Goal: Book appointment/travel/reservation

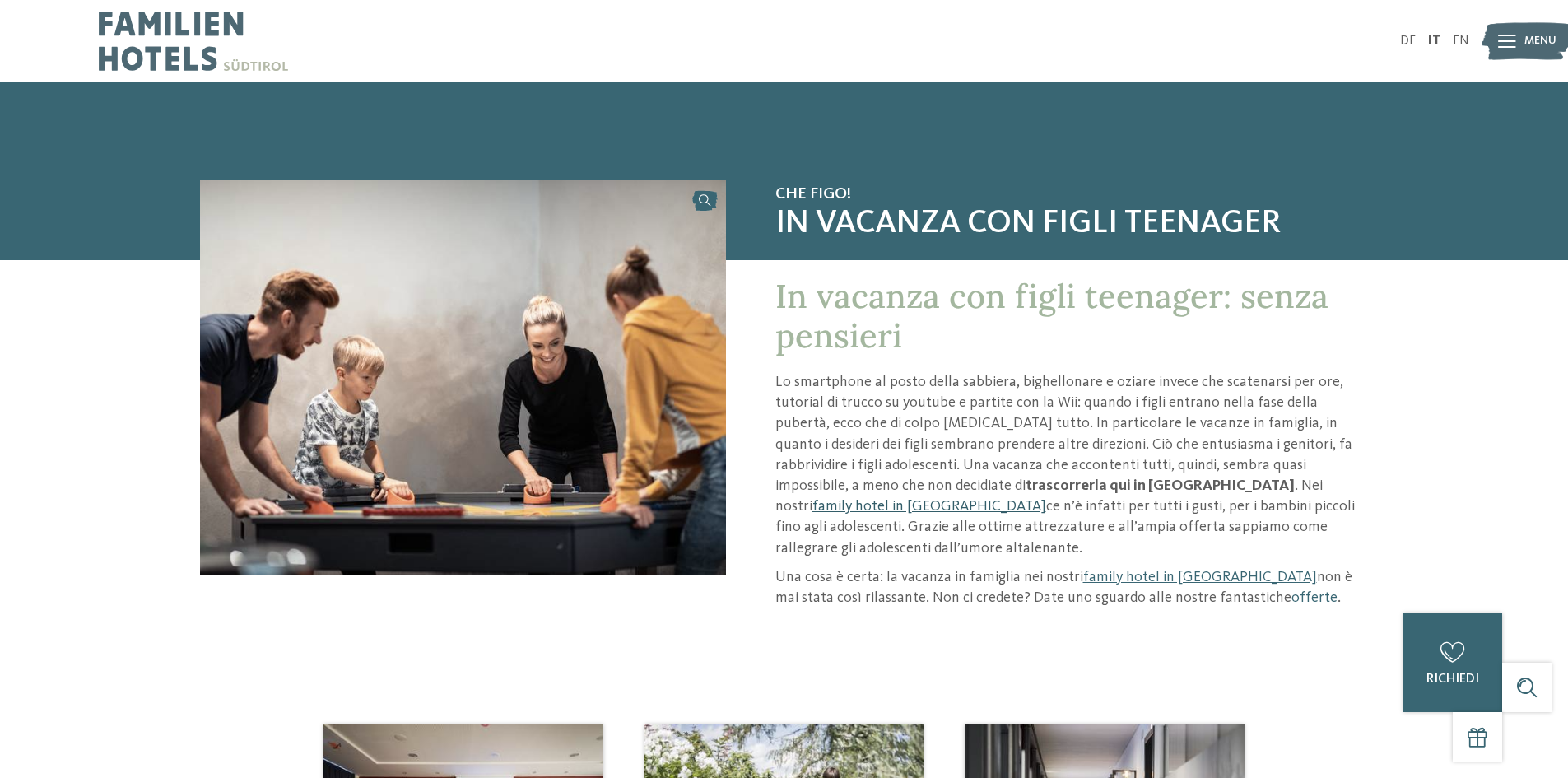
click at [1046, 499] on link "family hotel in Alto Adige" at bounding box center [929, 506] width 234 height 15
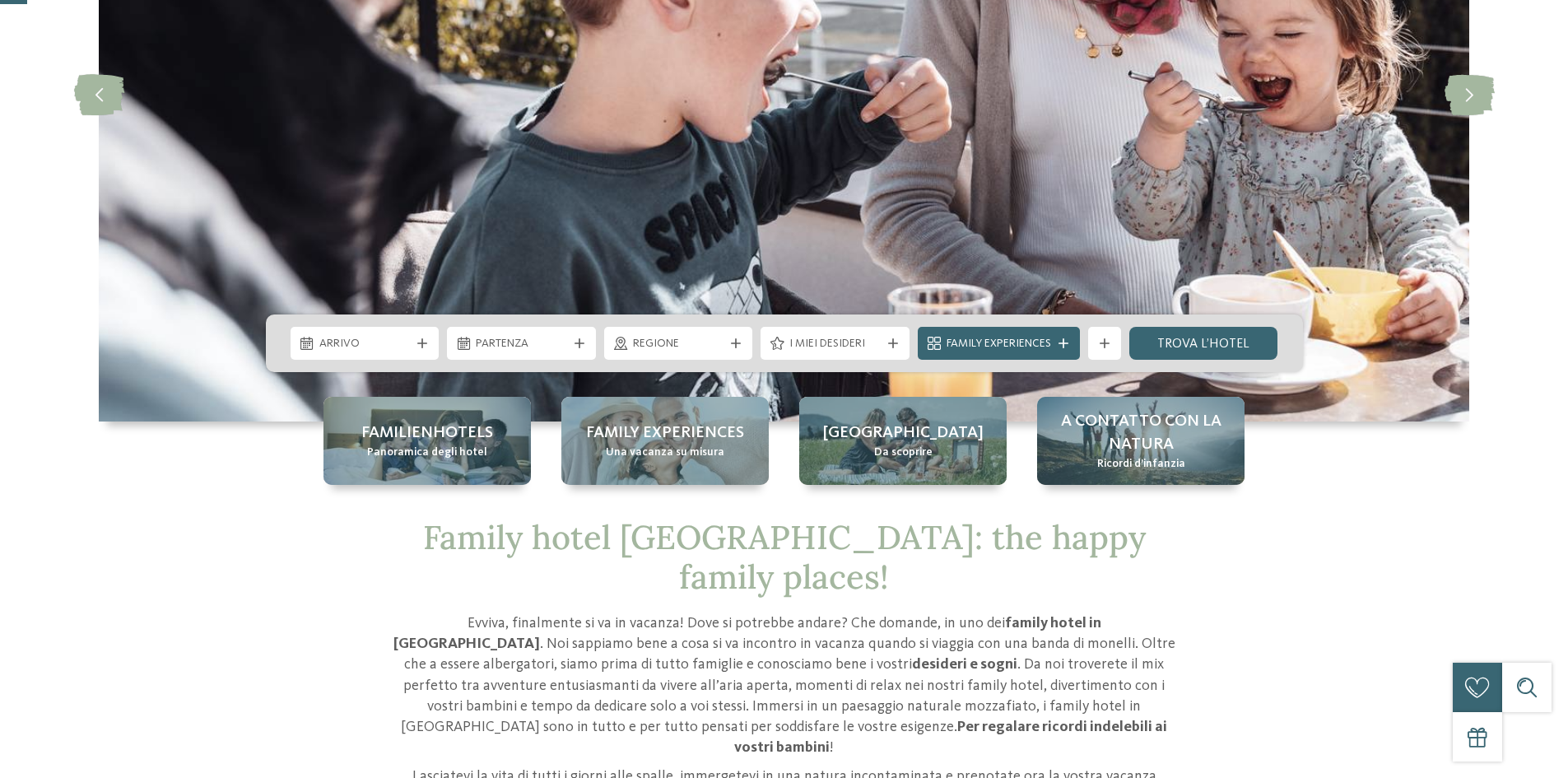
scroll to position [329, 0]
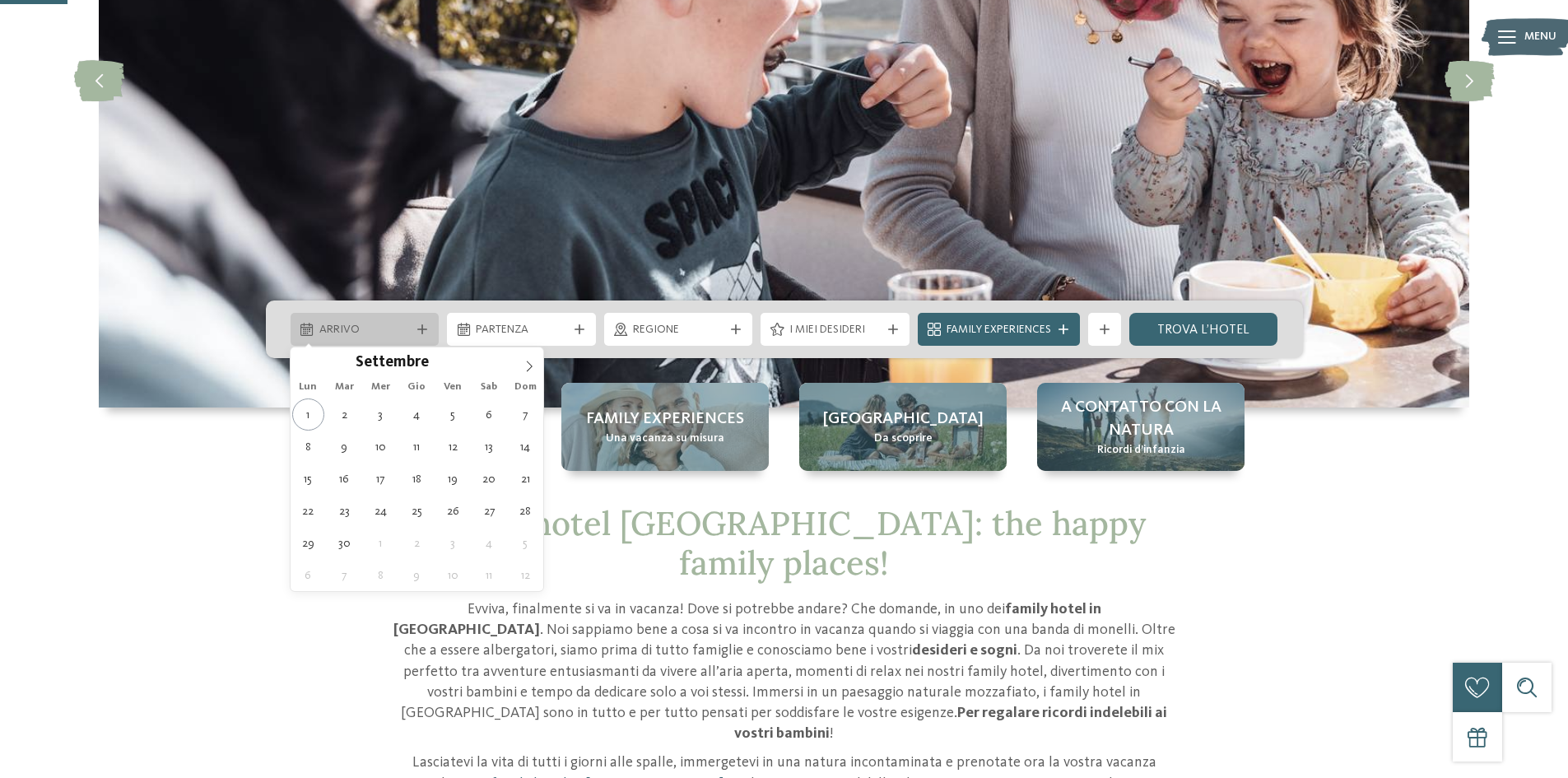
click at [396, 326] on span "Arrivo" at bounding box center [365, 330] width 92 height 17
type div "04.09.2025"
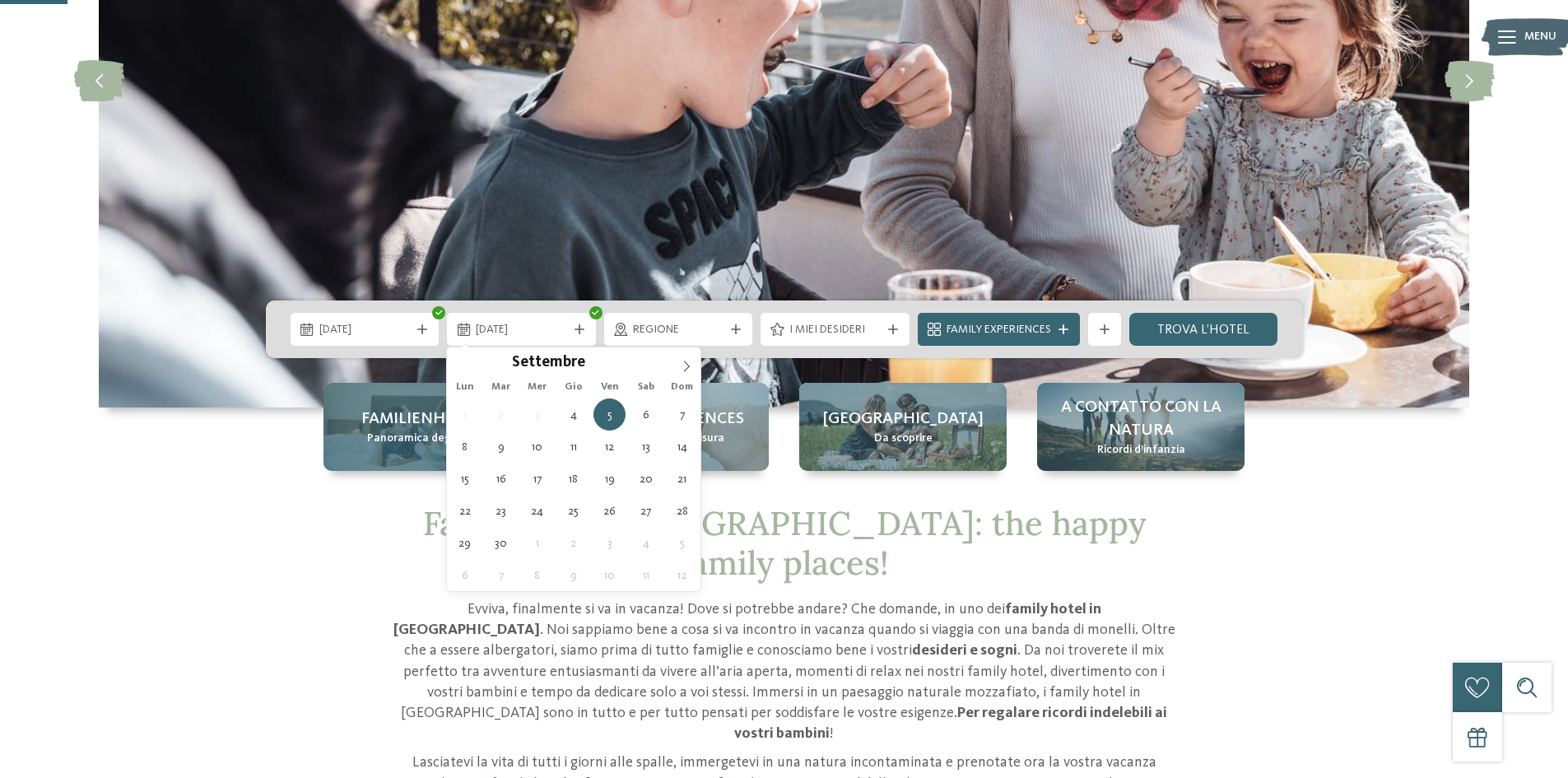
type div "09.09.2025"
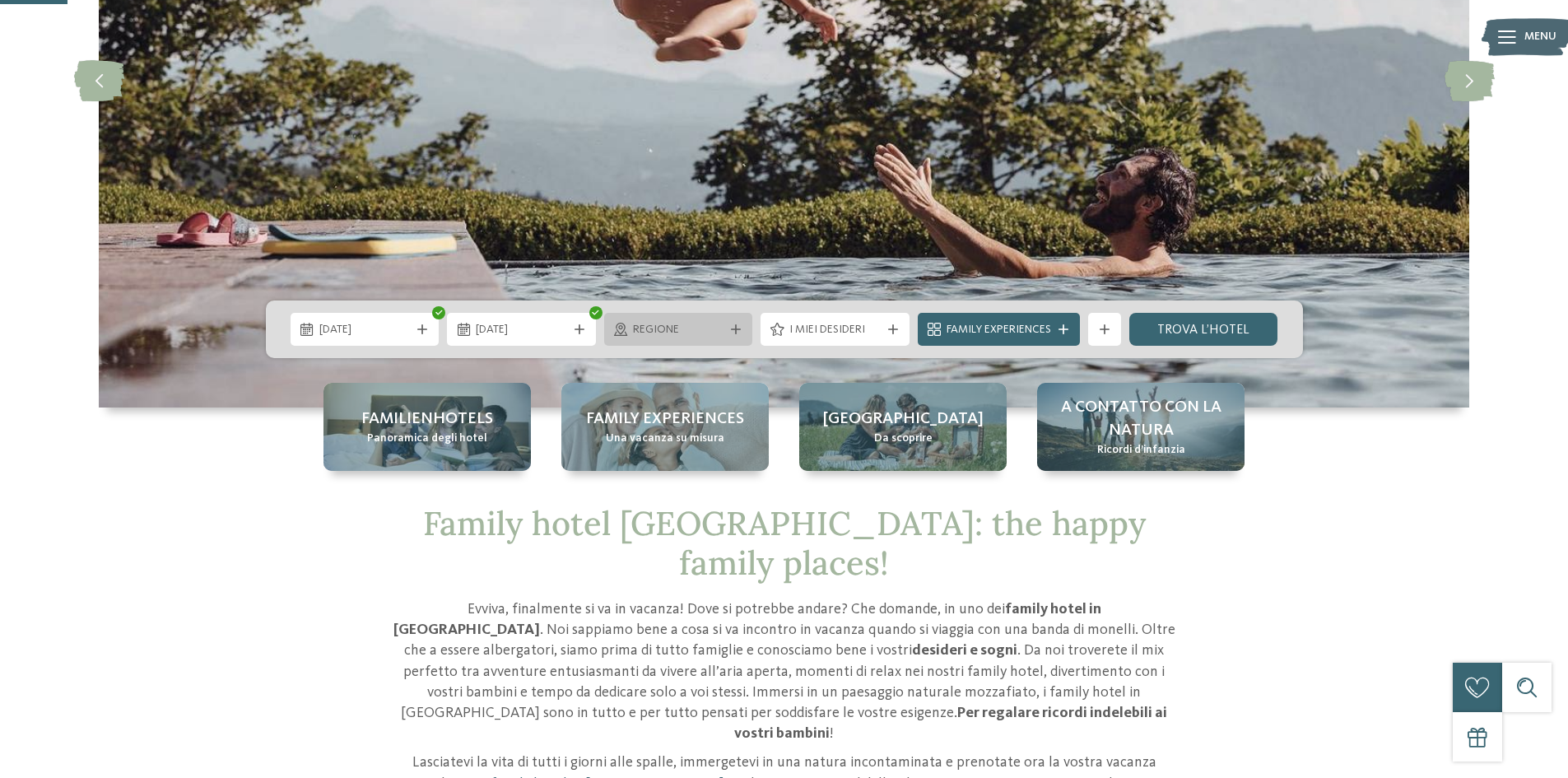
click at [721, 331] on span "Regione" at bounding box center [678, 330] width 92 height 17
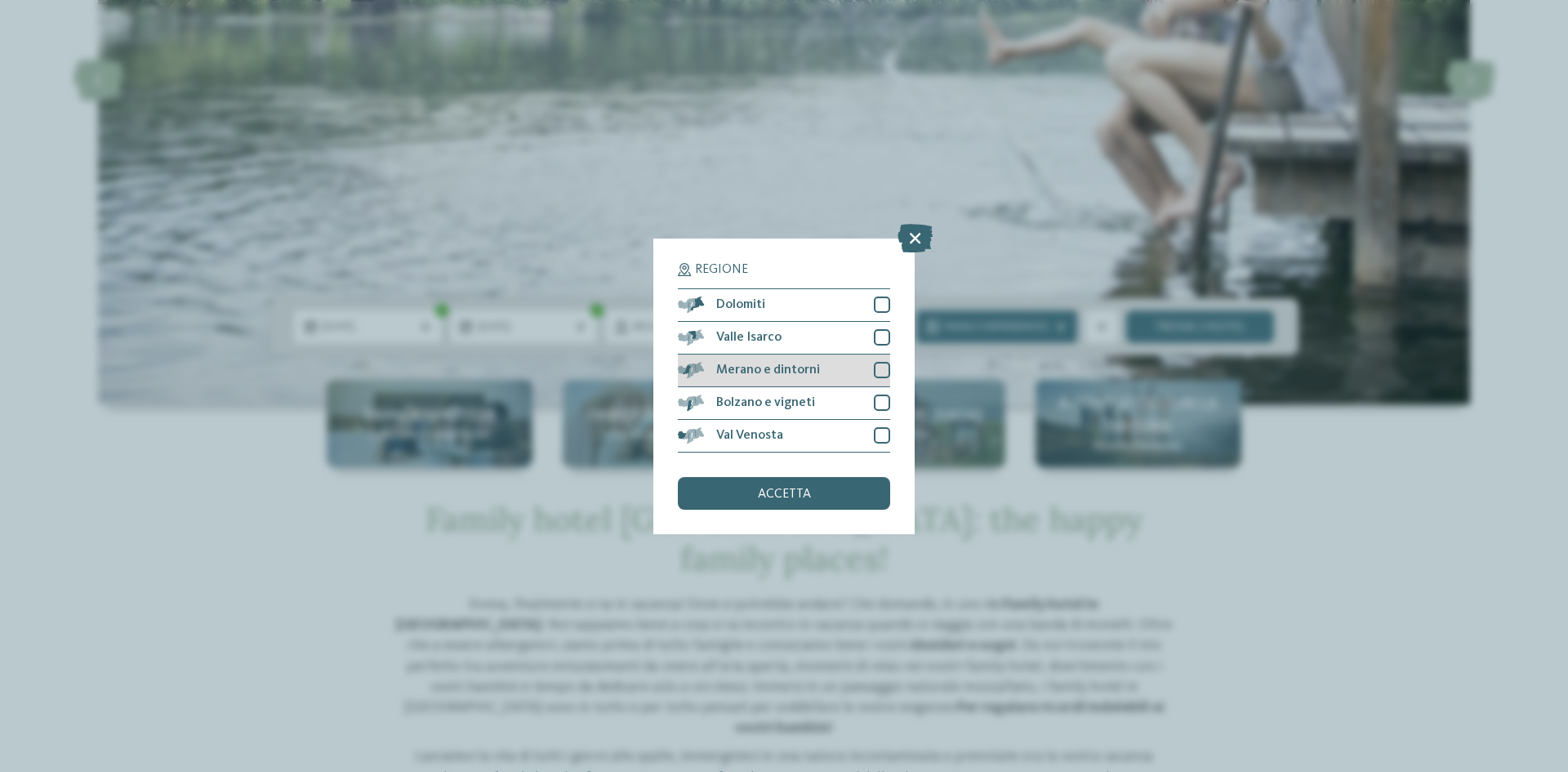
click at [859, 366] on div "Merano e dintorni" at bounding box center [784, 370] width 212 height 32
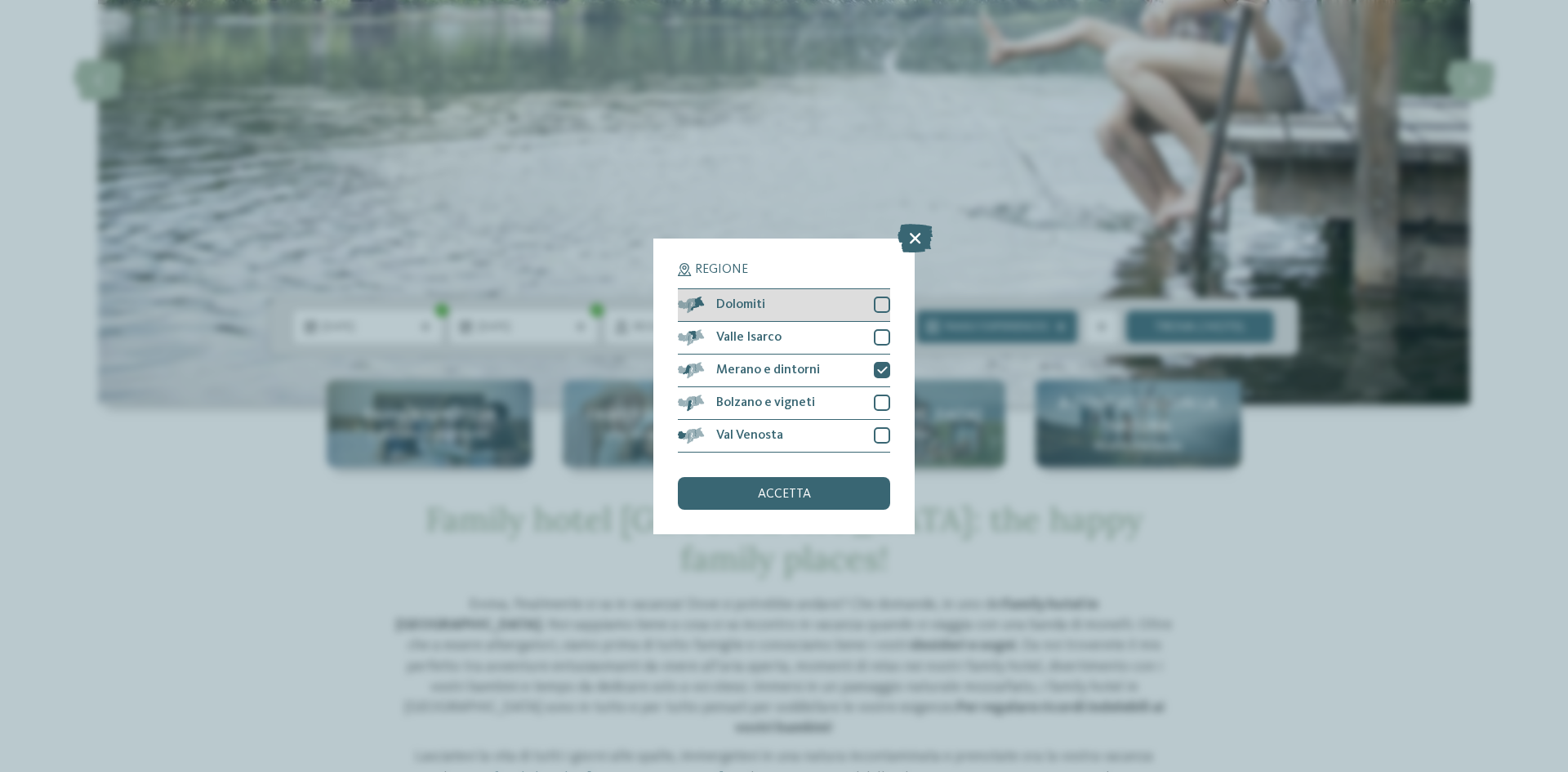
click at [884, 309] on div at bounding box center [882, 305] width 17 height 17
click at [863, 488] on div "accetta" at bounding box center [784, 493] width 212 height 32
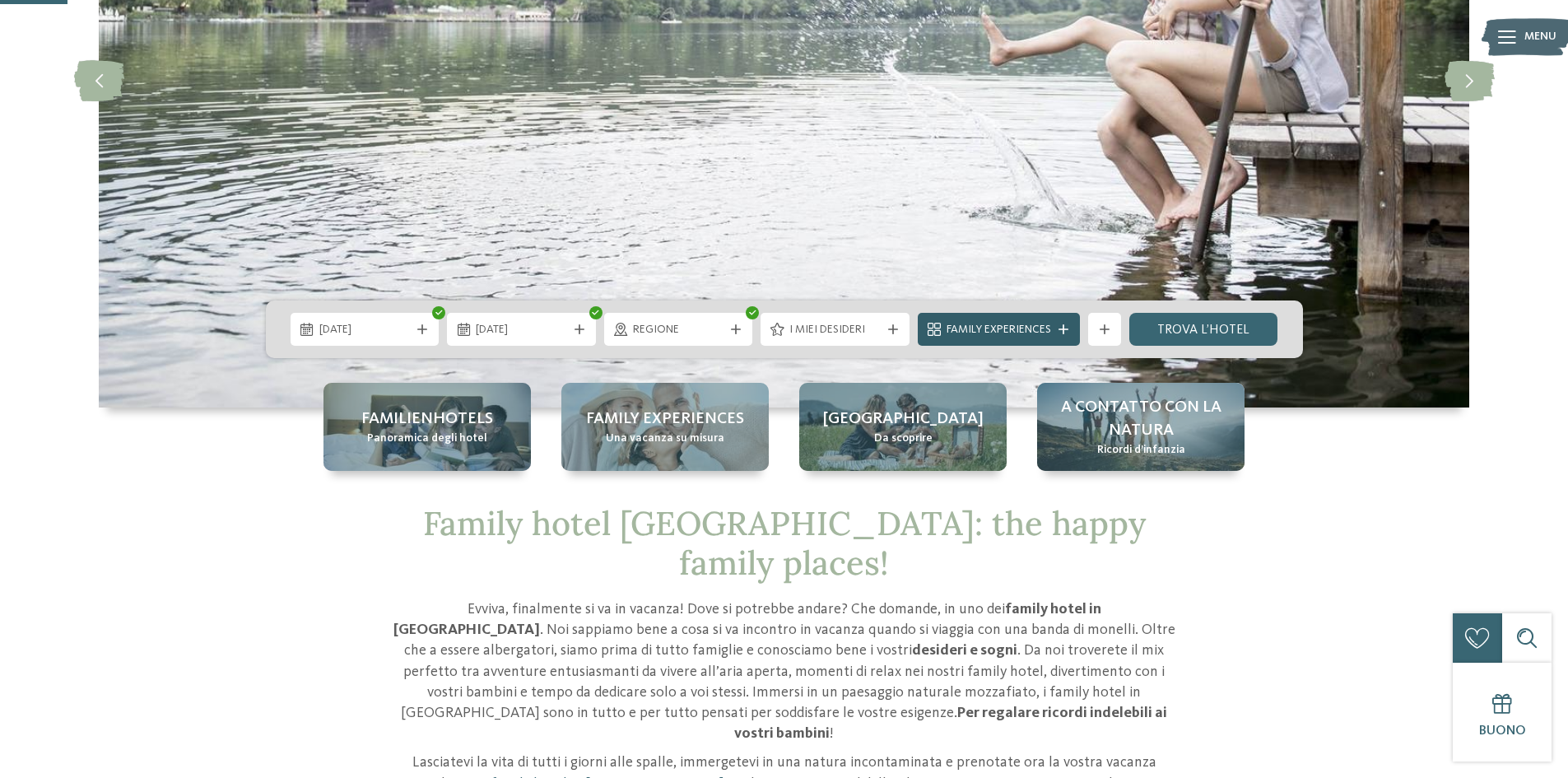
click at [993, 331] on span "Family Experiences" at bounding box center [999, 330] width 105 height 17
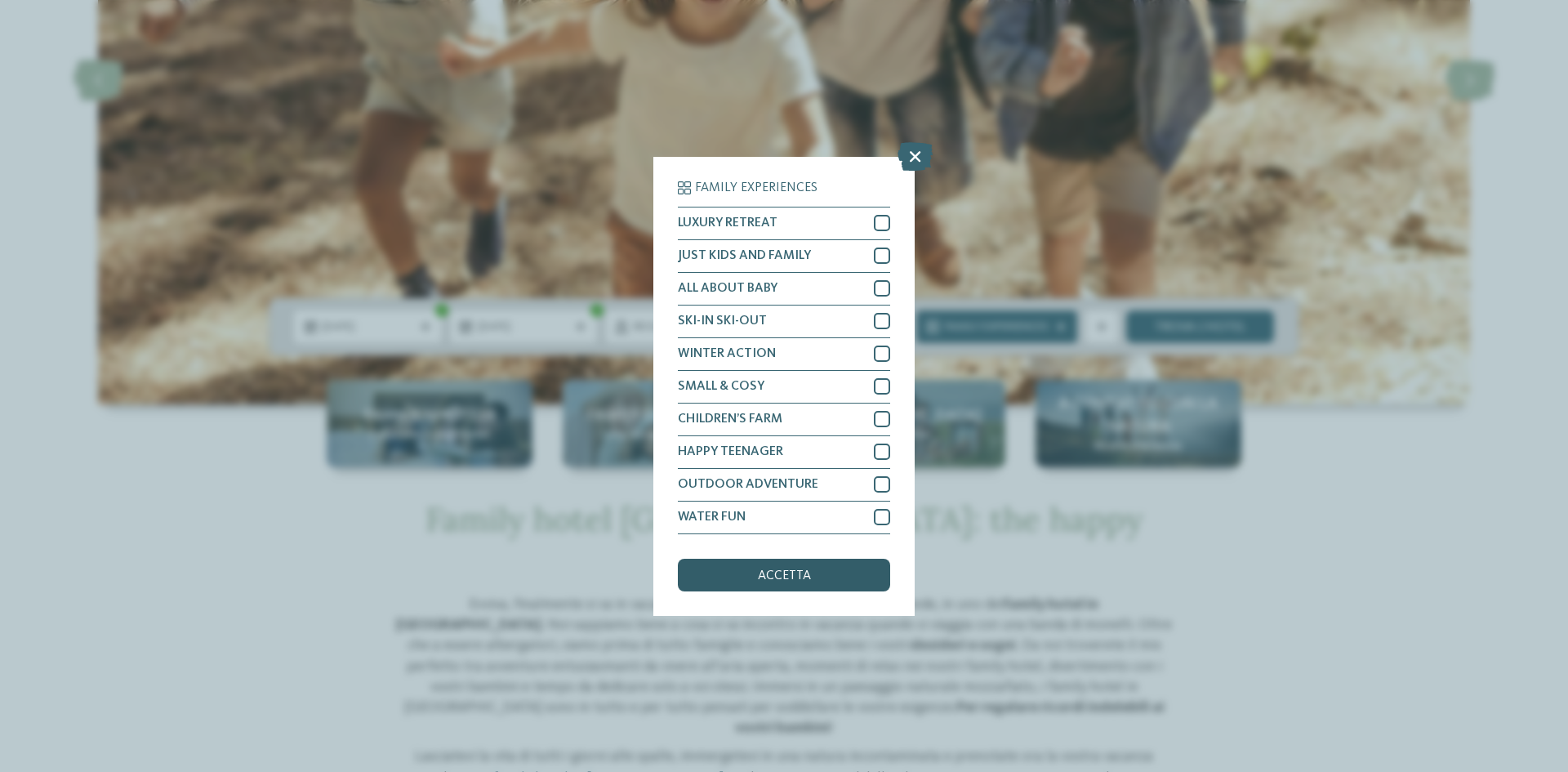
click at [805, 577] on span "accetta" at bounding box center [784, 576] width 53 height 13
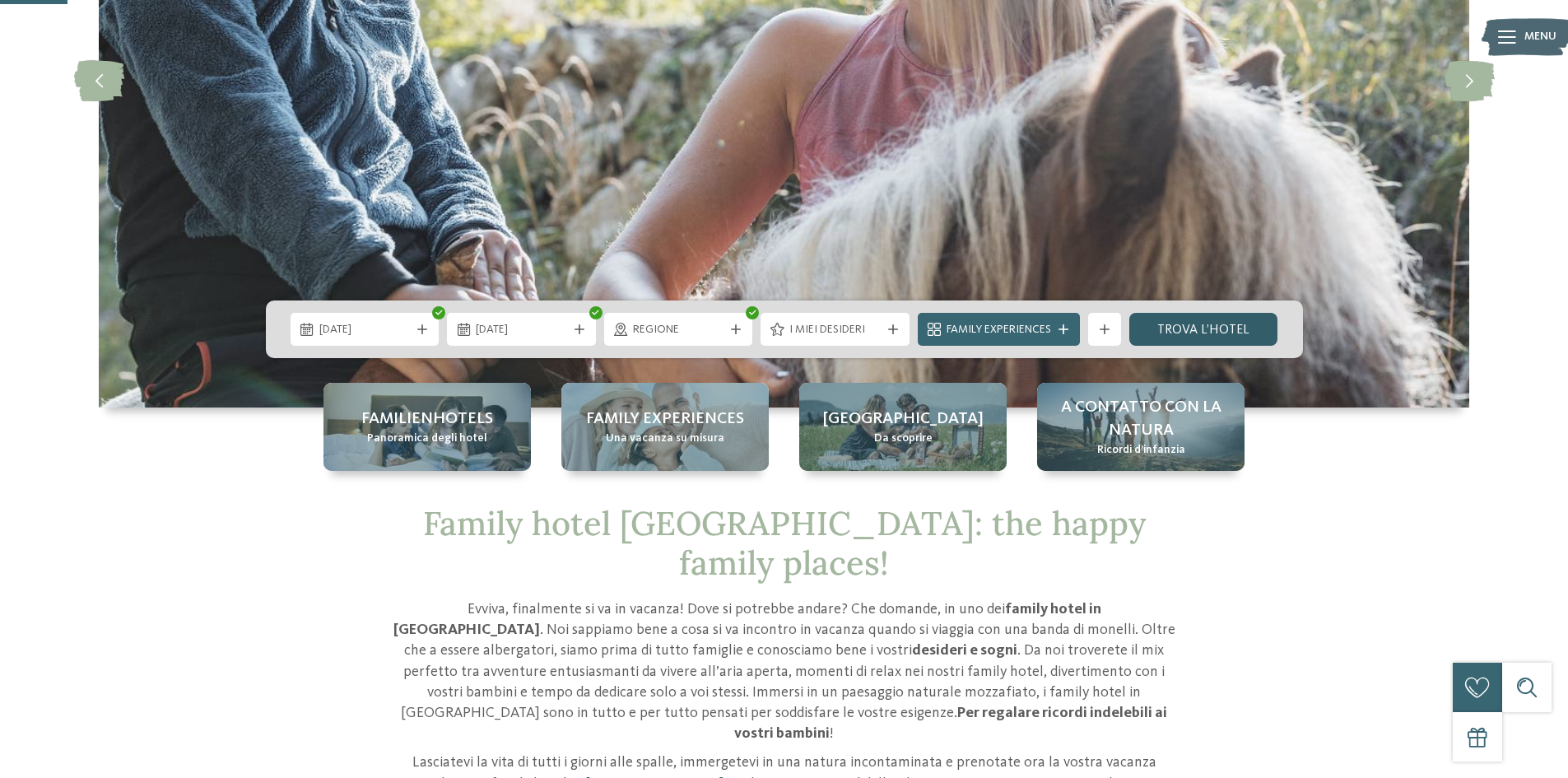
click at [1227, 321] on link "trova l’hotel" at bounding box center [1204, 329] width 149 height 33
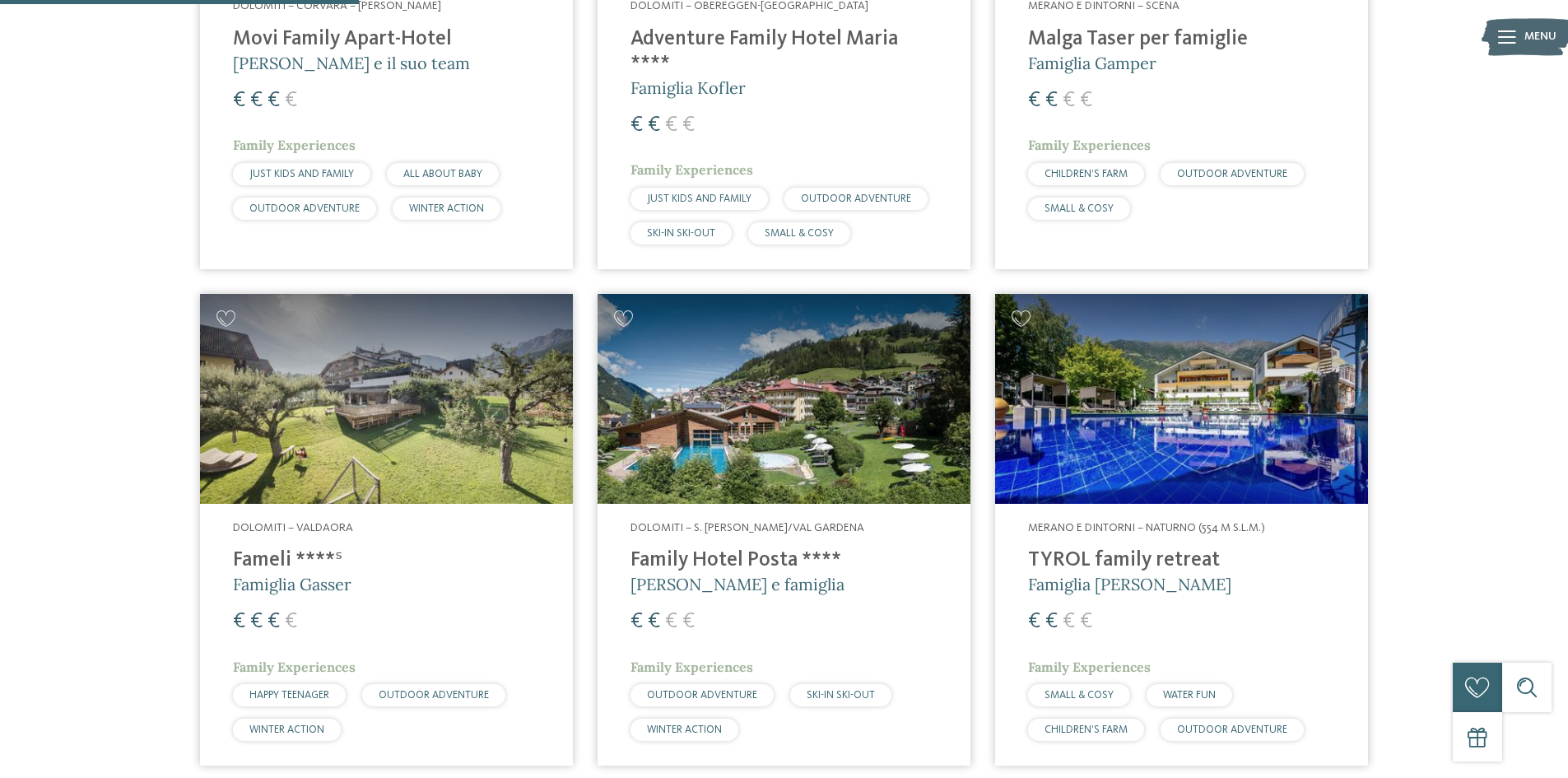
scroll to position [952, 0]
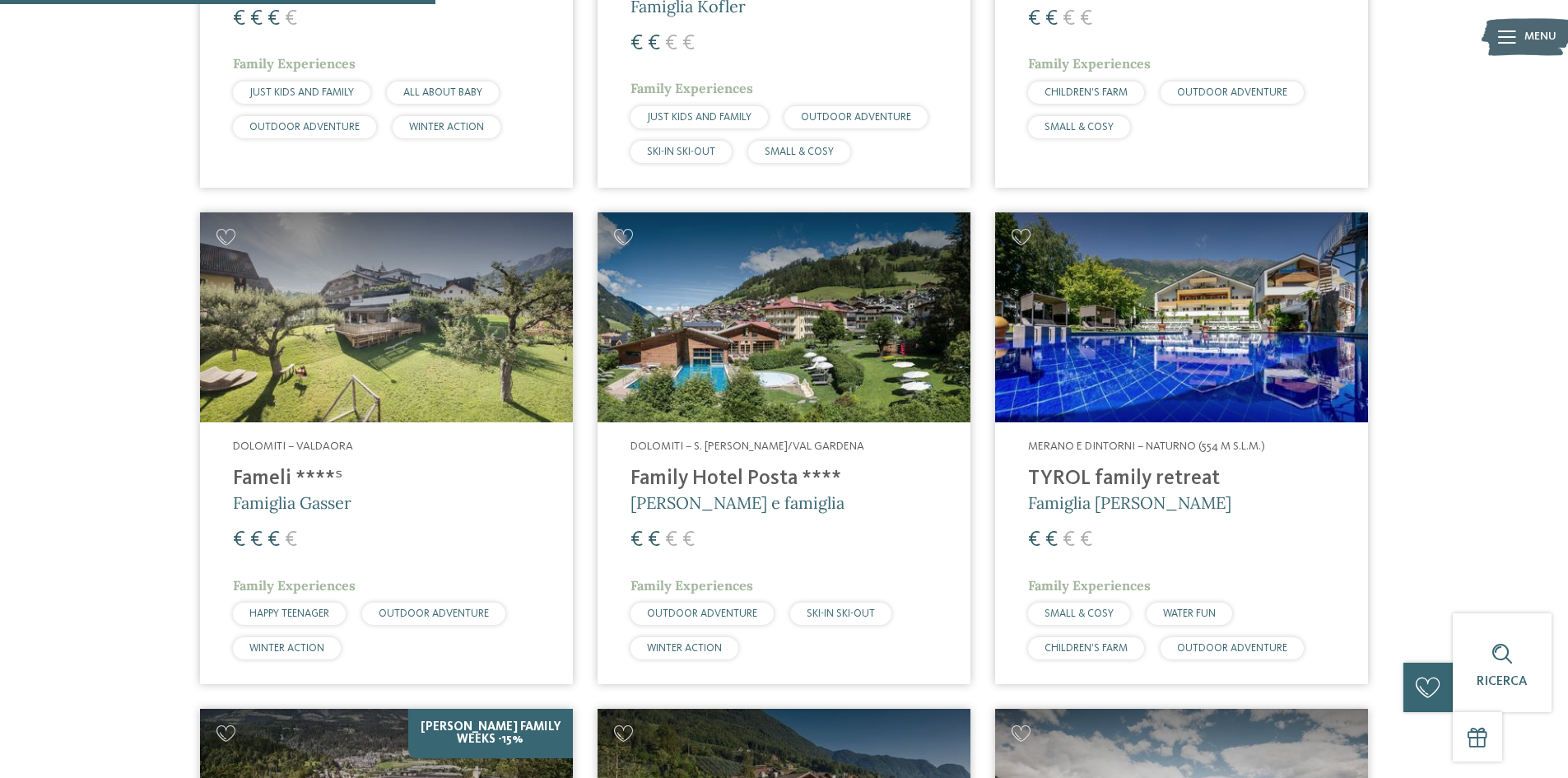
click at [352, 306] on img at bounding box center [386, 317] width 373 height 210
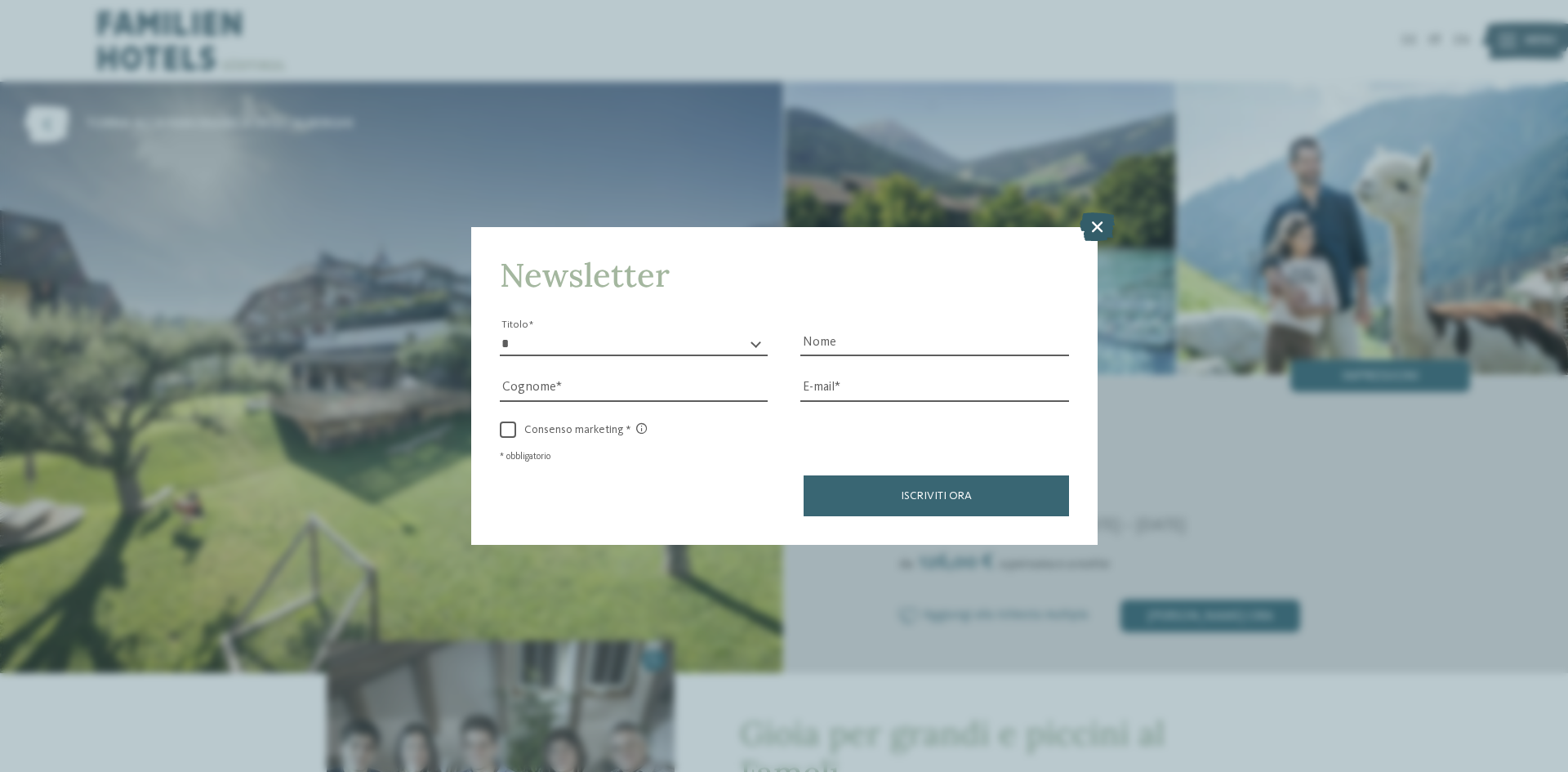
click at [1101, 225] on icon at bounding box center [1097, 226] width 35 height 29
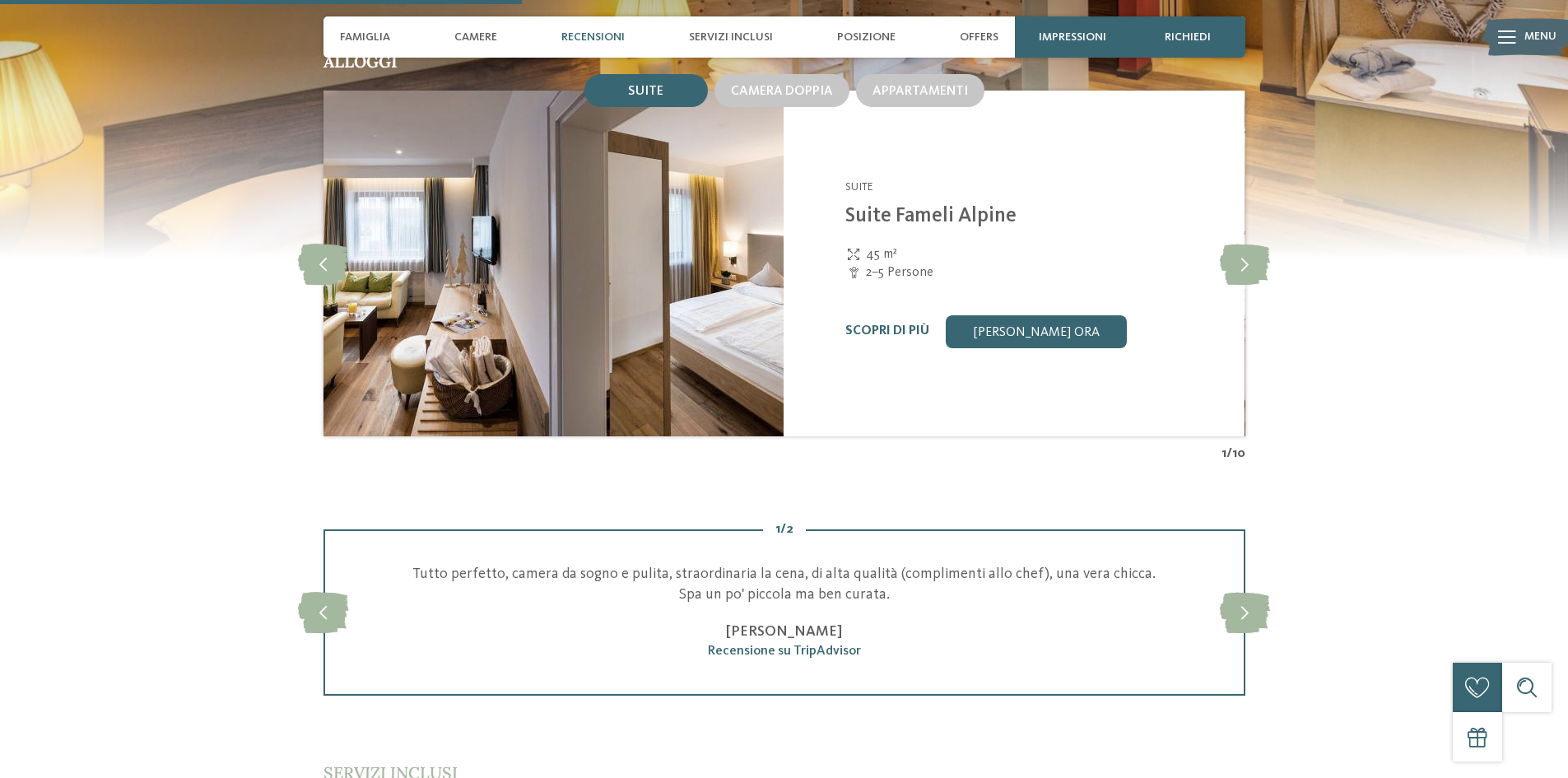
scroll to position [1729, 0]
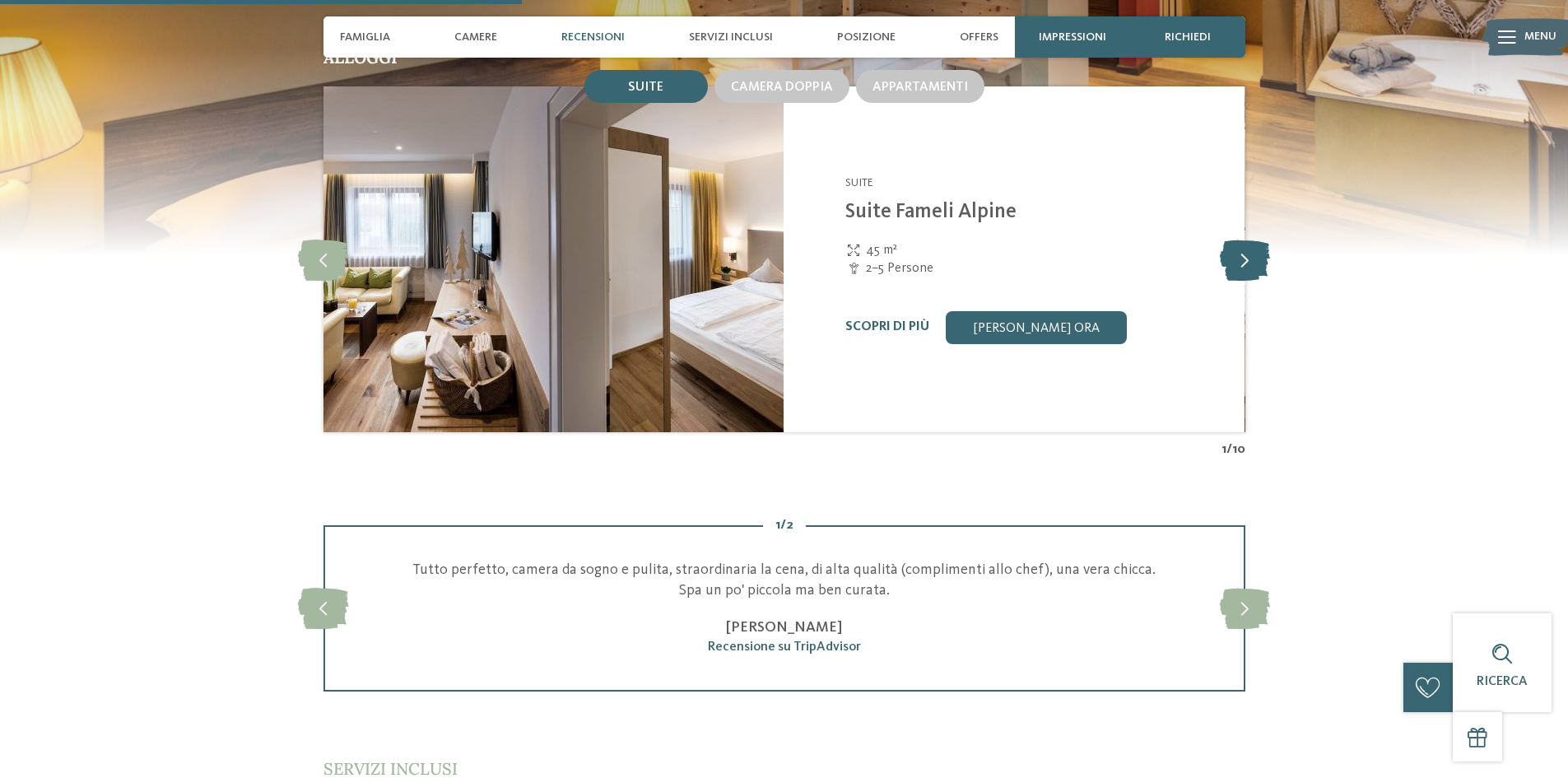
click at [1238, 252] on icon at bounding box center [1245, 259] width 50 height 41
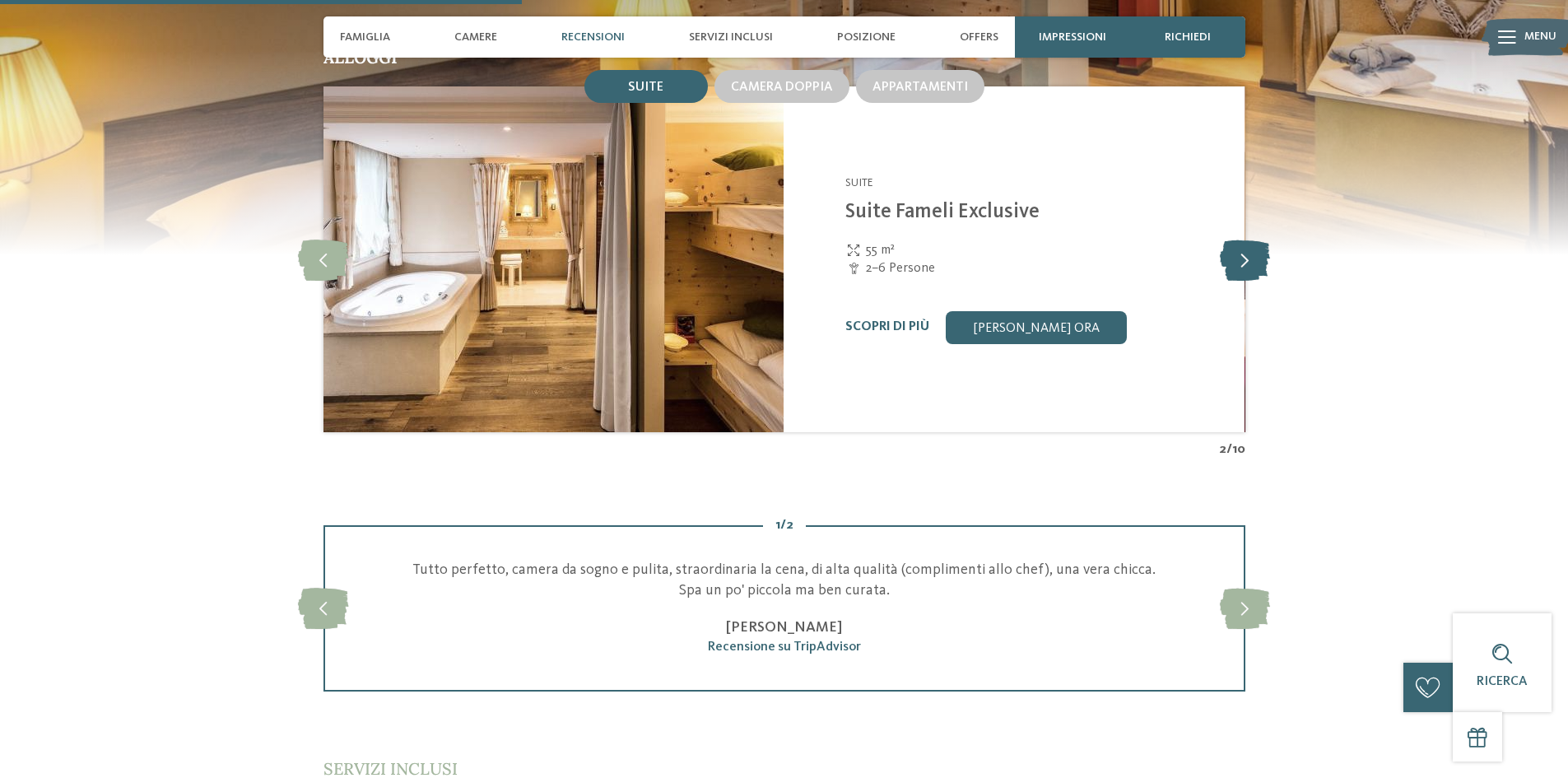
click at [1238, 250] on icon at bounding box center [1245, 259] width 50 height 41
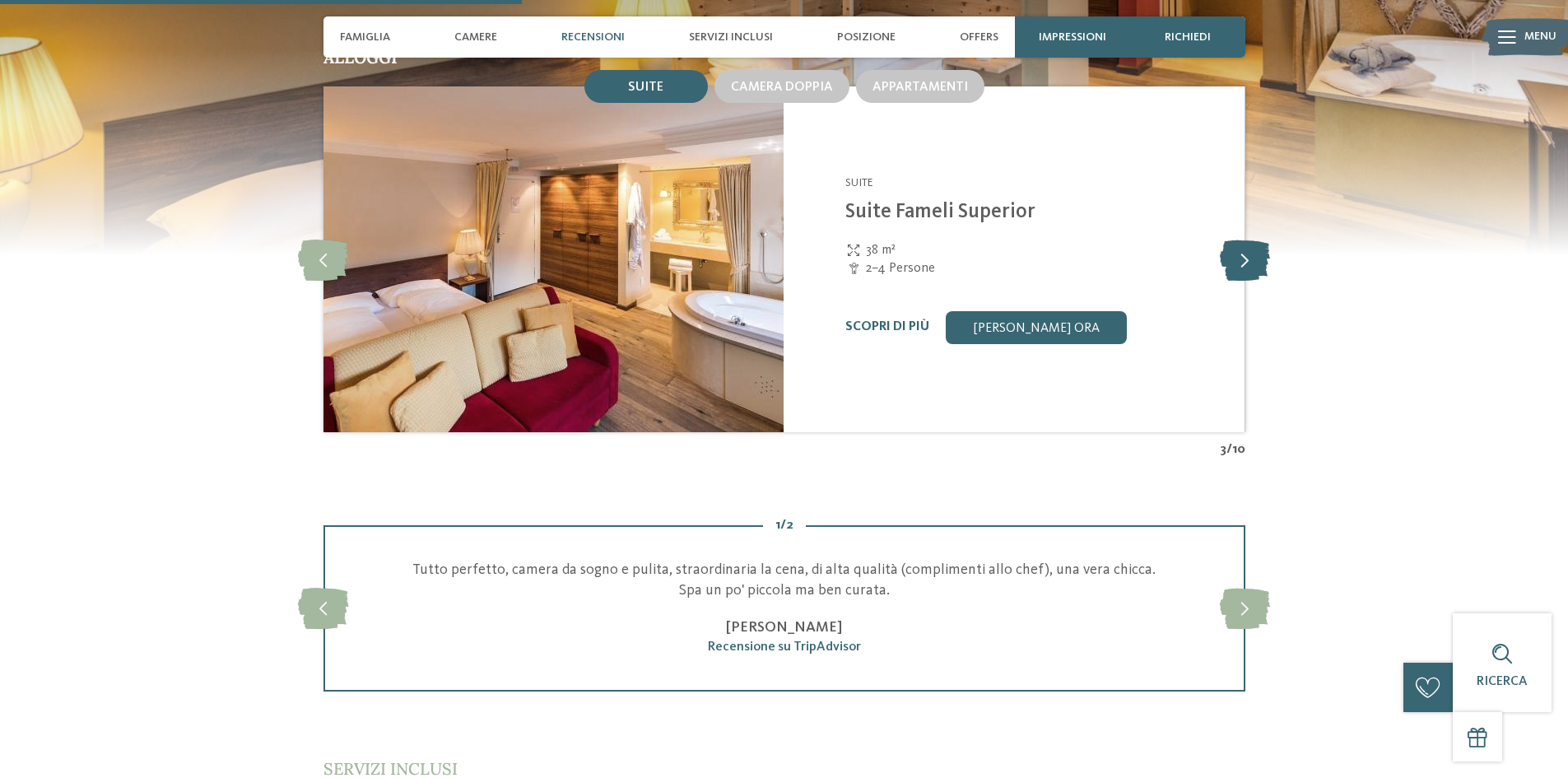
click at [1238, 250] on icon at bounding box center [1245, 259] width 50 height 41
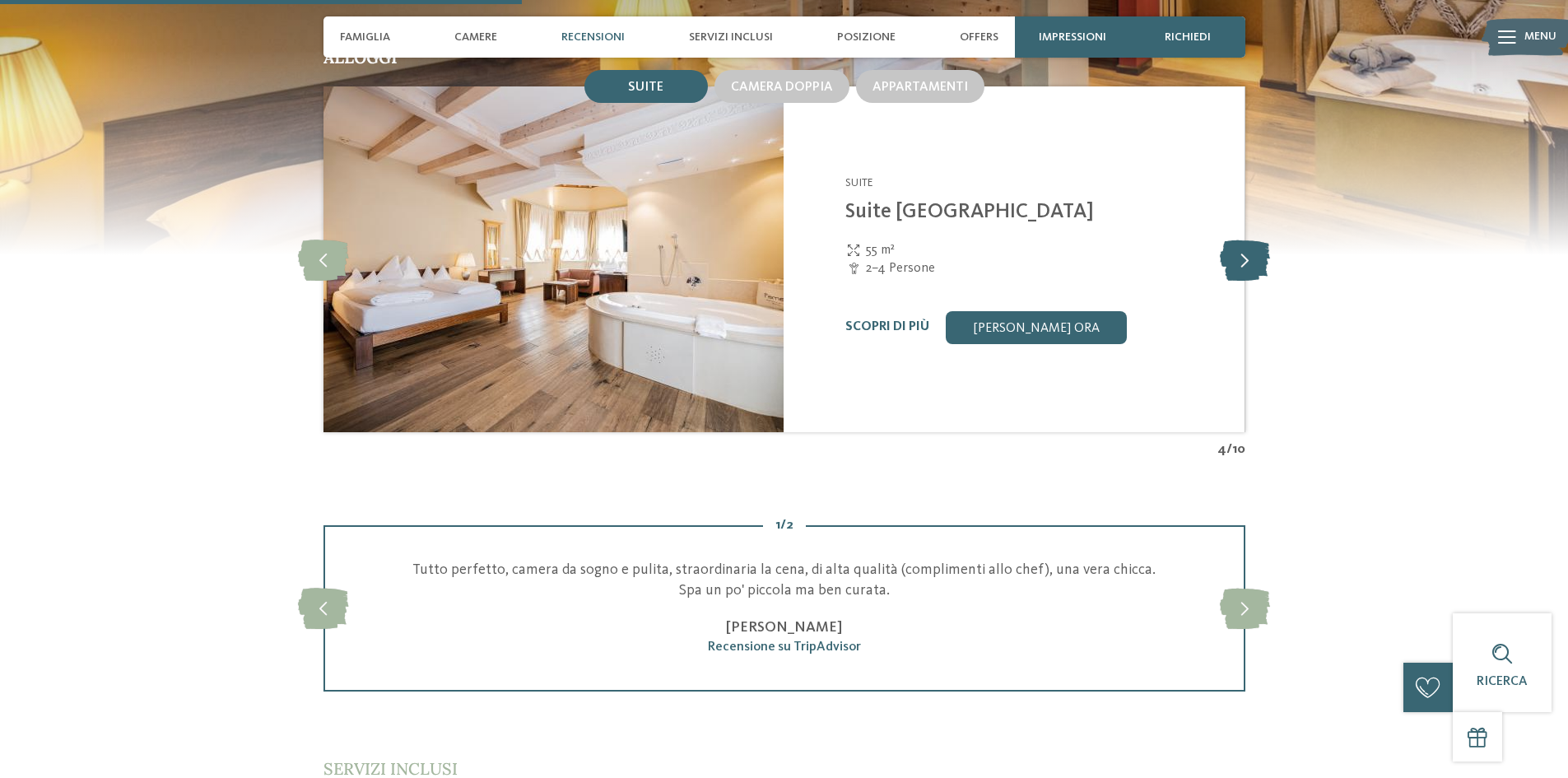
click at [1238, 250] on icon at bounding box center [1245, 259] width 50 height 41
